Goal: Information Seeking & Learning: Learn about a topic

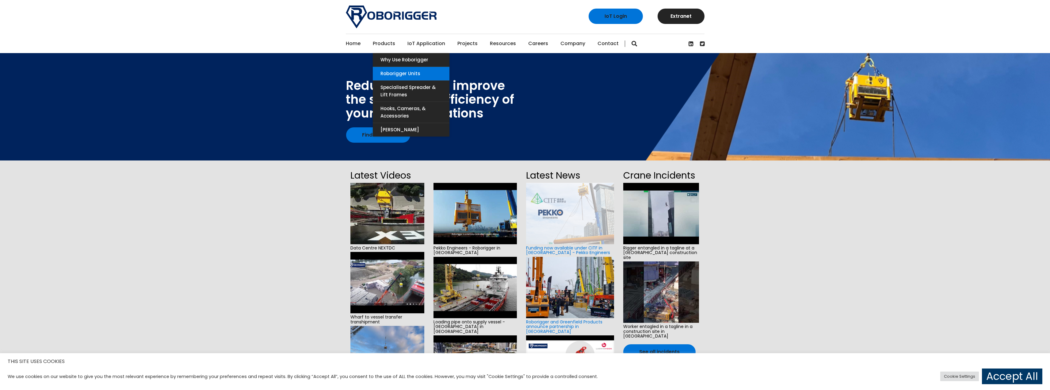
click at [401, 73] on link "Roborigger Units" at bounding box center [411, 73] width 77 height 13
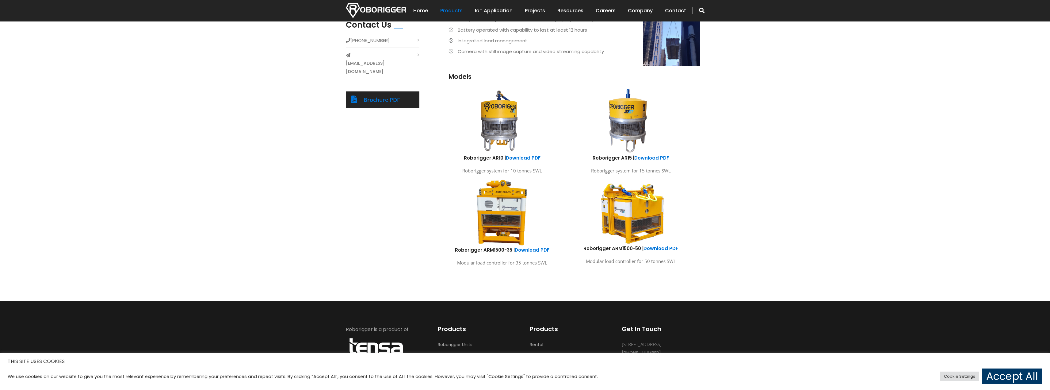
scroll to position [307, 0]
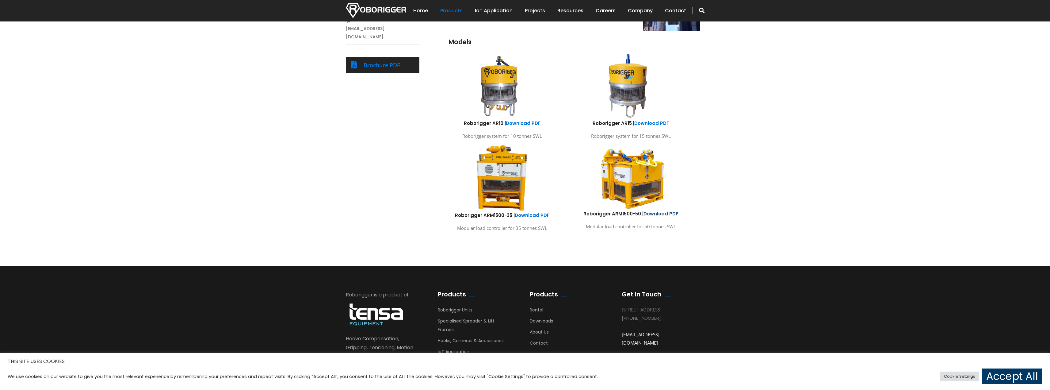
click at [662, 210] on link "Download PDF" at bounding box center [661, 213] width 35 height 6
click at [627, 172] on img at bounding box center [631, 176] width 90 height 67
click at [635, 162] on img at bounding box center [631, 176] width 90 height 67
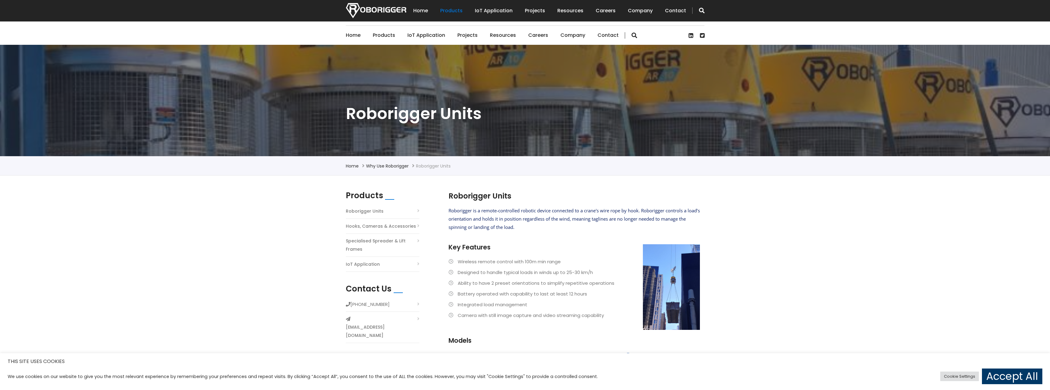
scroll to position [0, 0]
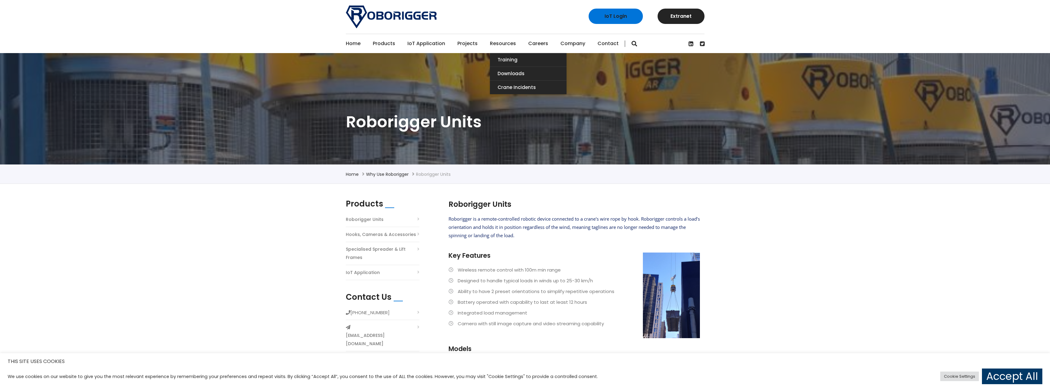
click at [506, 44] on link "Resources" at bounding box center [503, 43] width 26 height 19
click at [513, 74] on link "Downloads" at bounding box center [528, 73] width 77 height 13
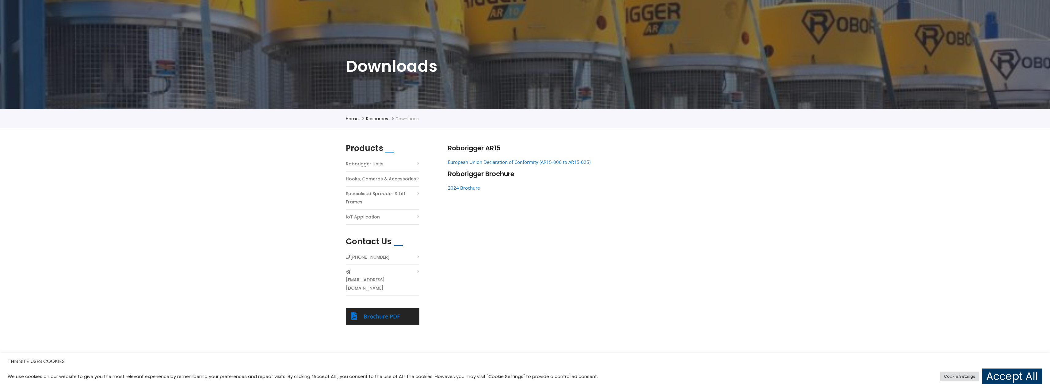
scroll to position [61, 0]
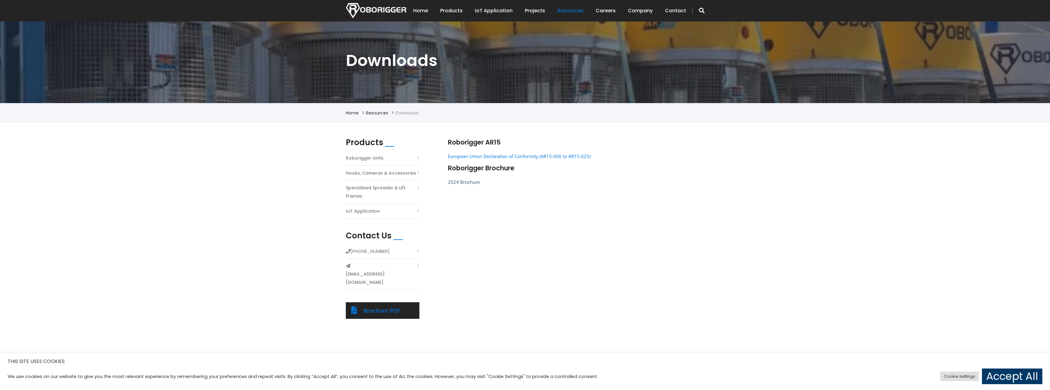
click at [462, 181] on link "2024 Brochure" at bounding box center [464, 182] width 32 height 6
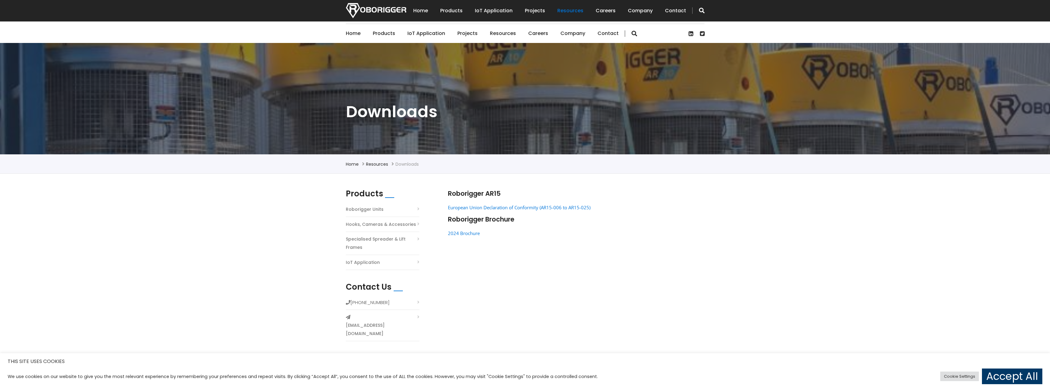
scroll to position [0, 0]
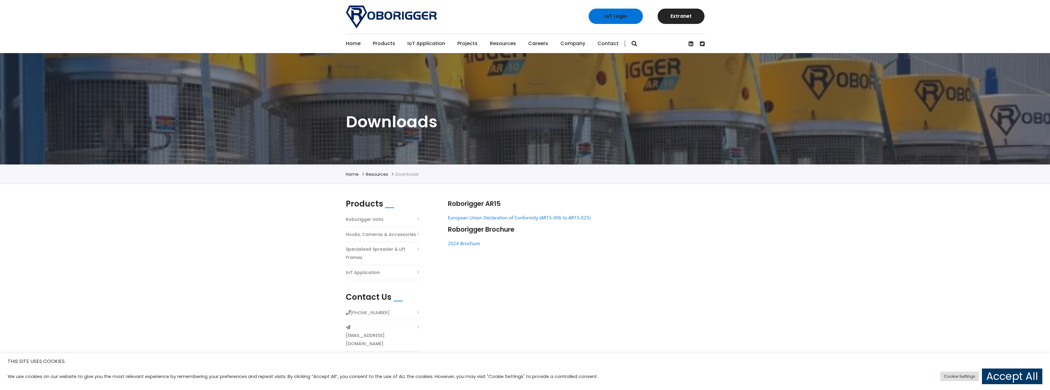
click at [420, 44] on link "IoT Application" at bounding box center [427, 43] width 38 height 19
click at [354, 42] on link "Home" at bounding box center [353, 43] width 15 height 19
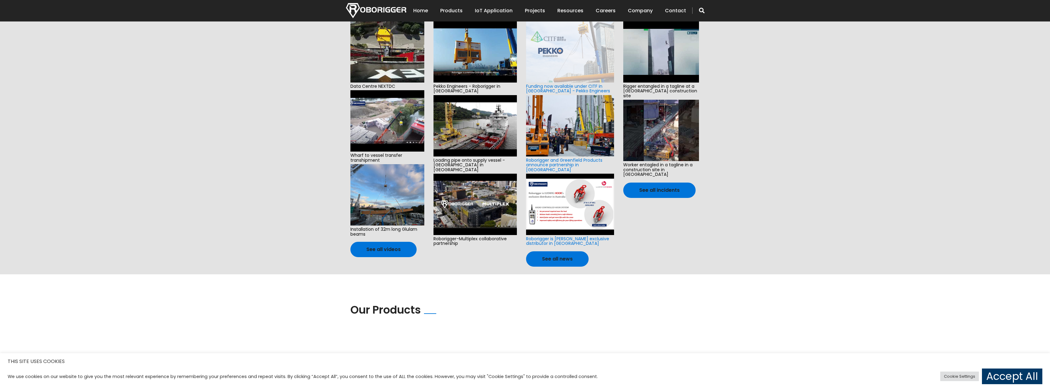
scroll to position [153, 0]
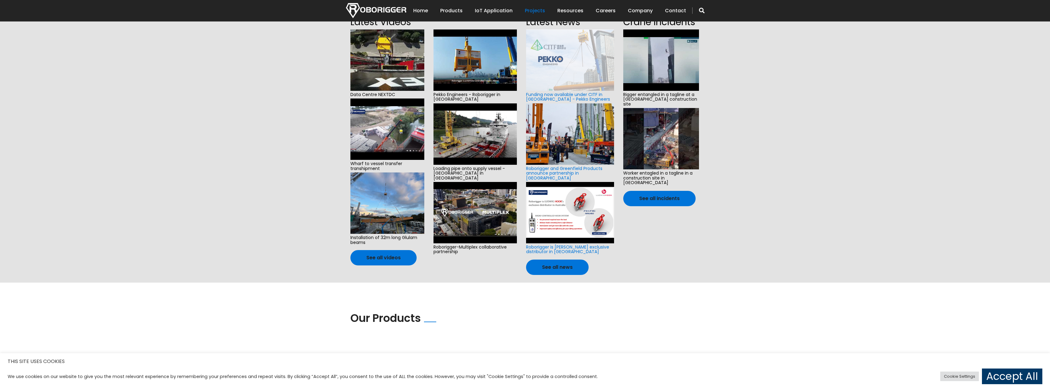
click at [539, 10] on link "Projects" at bounding box center [535, 10] width 20 height 19
